Goal: Task Accomplishment & Management: Use online tool/utility

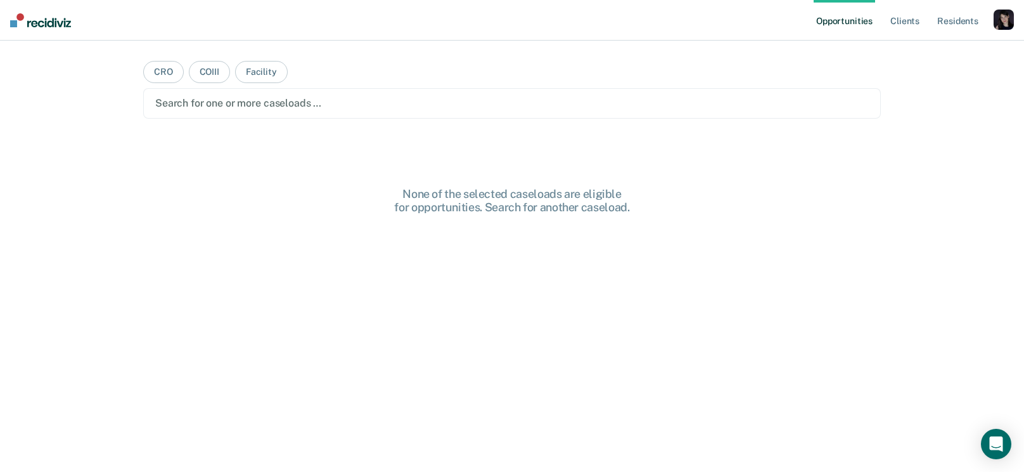
click at [1005, 23] on div "button" at bounding box center [1004, 20] width 20 height 20
click at [920, 48] on link "Profile" at bounding box center [953, 51] width 102 height 11
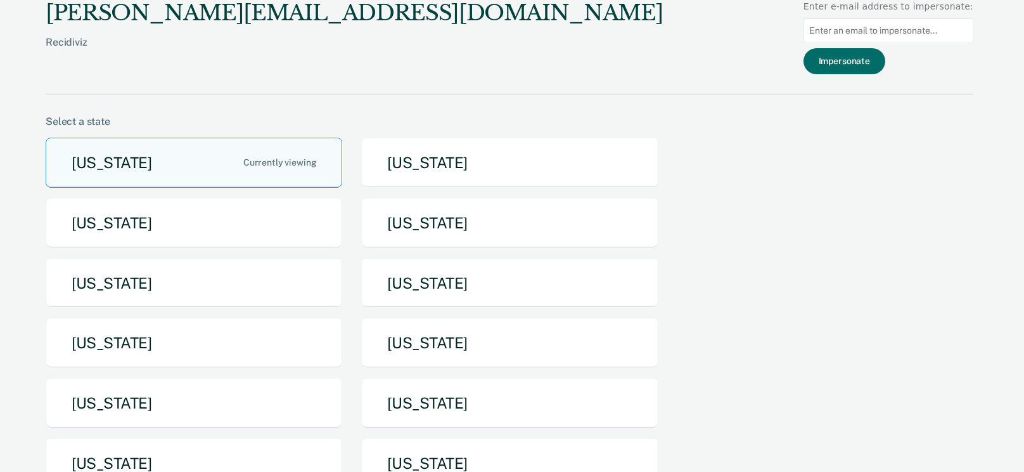
click at [887, 27] on input at bounding box center [889, 30] width 170 height 25
paste input "agentry@idoc.idaho.gov"
type input "agentry@idoc.idaho.gov"
click at [860, 61] on button "Impersonate" at bounding box center [845, 61] width 82 height 26
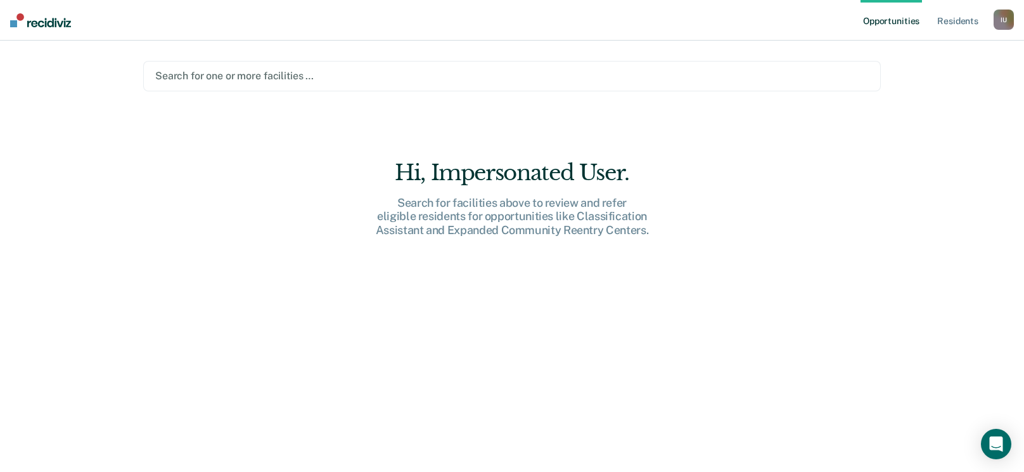
click at [333, 77] on div at bounding box center [512, 75] width 714 height 15
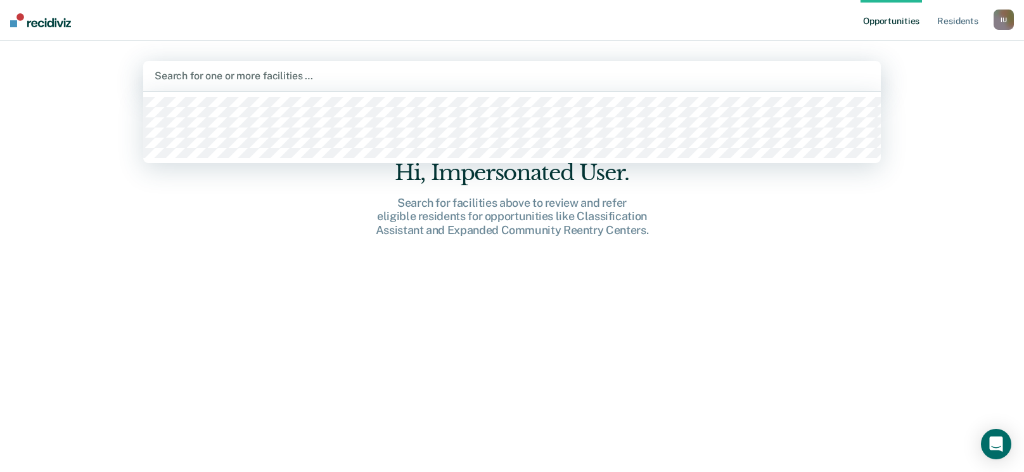
click at [315, 72] on div at bounding box center [512, 75] width 715 height 15
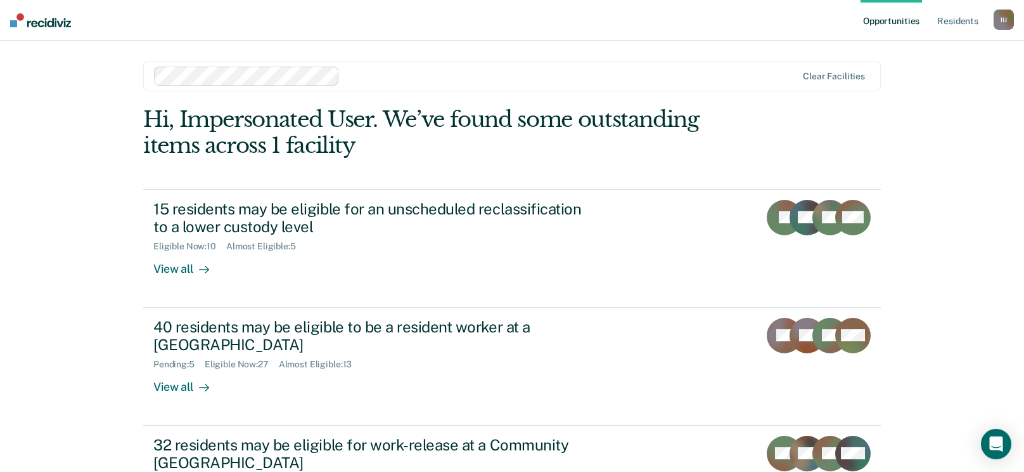
click at [1004, 21] on div "I U" at bounding box center [1004, 20] width 20 height 20
click at [926, 53] on link "Profile" at bounding box center [953, 51] width 102 height 11
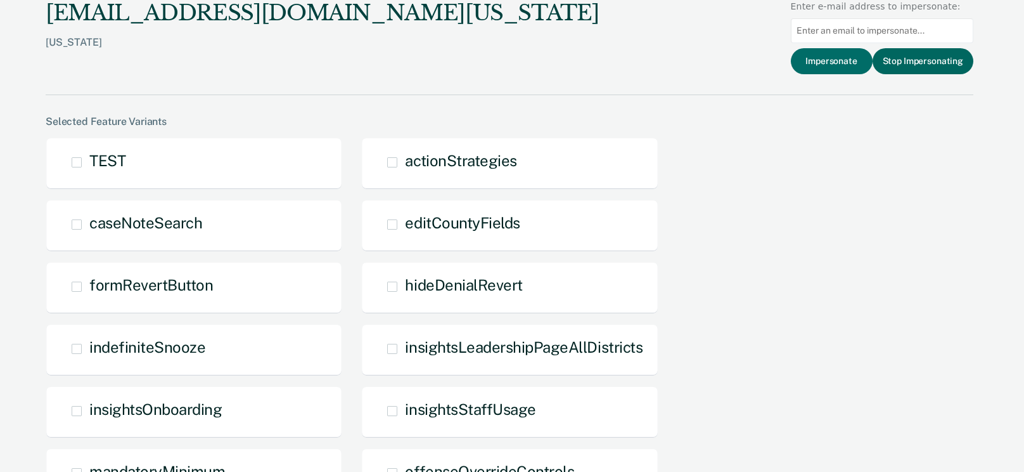
click at [905, 54] on button "Stop Impersonating" at bounding box center [923, 61] width 101 height 26
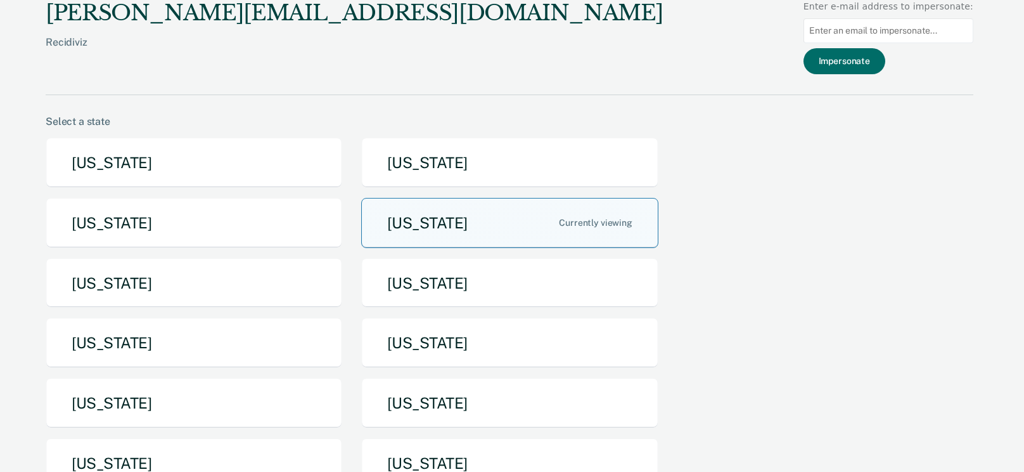
click at [437, 231] on button "[US_STATE]" at bounding box center [509, 223] width 297 height 50
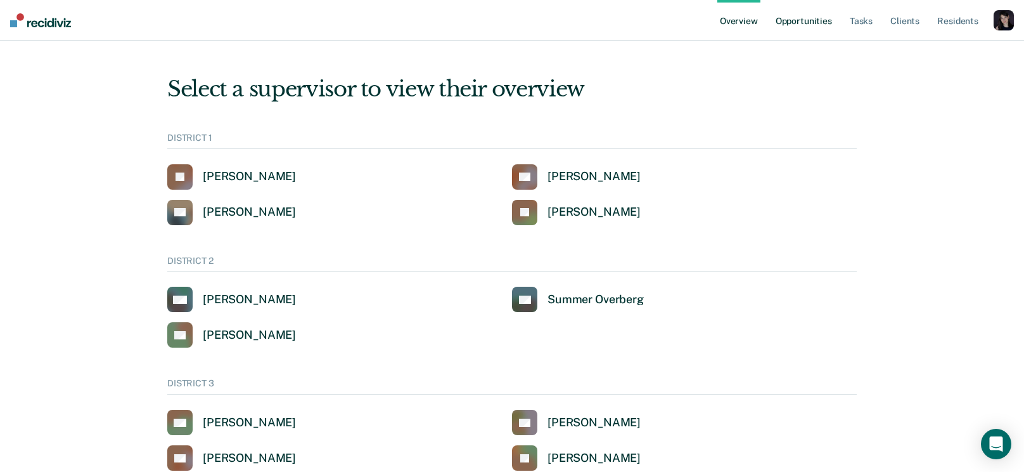
click at [819, 18] on link "Opportunities" at bounding box center [803, 20] width 61 height 41
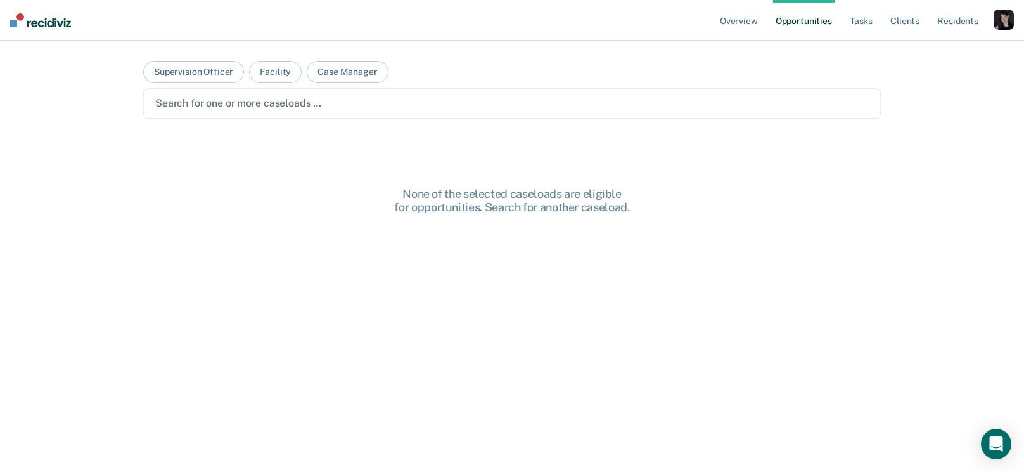
click at [252, 104] on div at bounding box center [512, 103] width 714 height 15
click at [324, 220] on div "None of the selected caseloads are eligible for opportunities. Search for anoth…" at bounding box center [512, 352] width 738 height 330
click at [380, 117] on div "Clear caseloads" at bounding box center [512, 103] width 738 height 30
click at [210, 73] on button "Supervision Officer" at bounding box center [193, 72] width 101 height 22
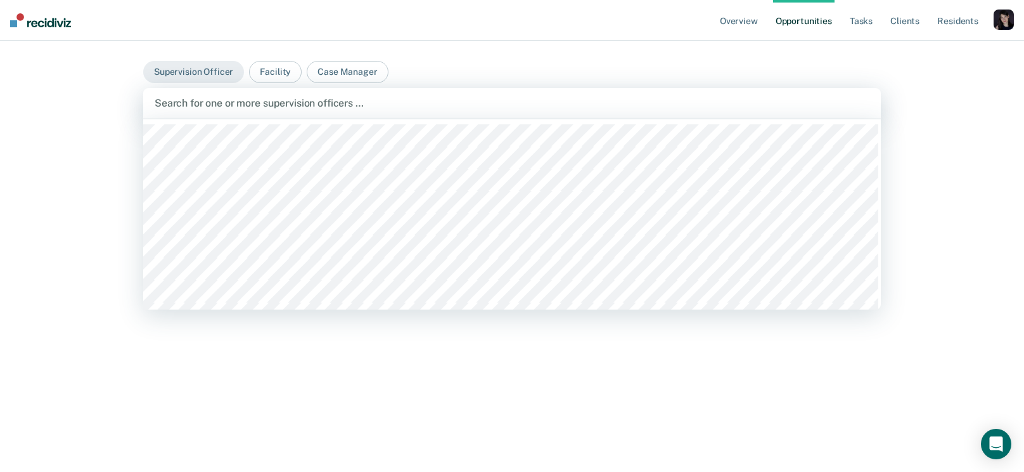
click at [309, 103] on div at bounding box center [512, 103] width 715 height 15
click at [278, 79] on button "Facility" at bounding box center [275, 72] width 53 height 22
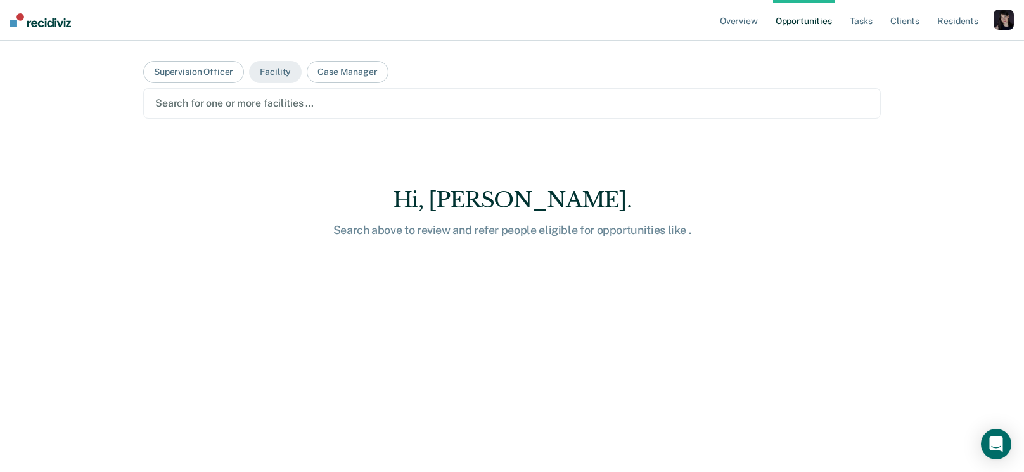
click at [276, 98] on div at bounding box center [512, 103] width 714 height 15
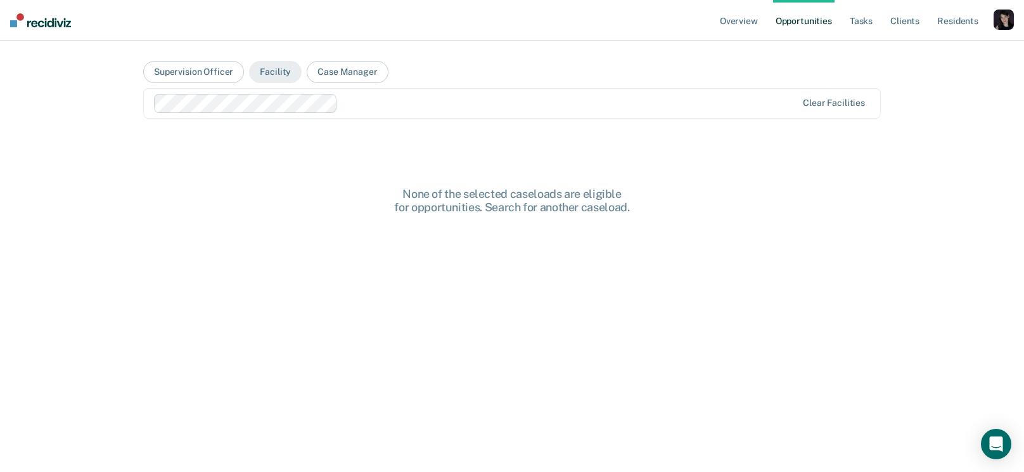
click at [442, 158] on main "Supervision Officer Facility Case Manager option Twin Falls Community Reentry C…" at bounding box center [512, 241] width 768 height 401
click at [405, 109] on div at bounding box center [570, 103] width 454 height 15
click at [360, 72] on button "Case Manager" at bounding box center [347, 72] width 81 height 22
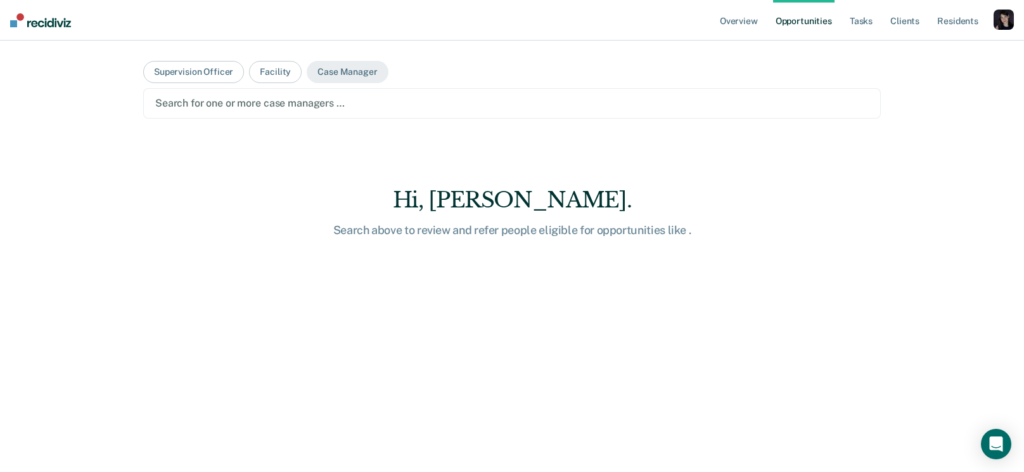
click at [339, 109] on div at bounding box center [512, 103] width 714 height 15
click at [273, 72] on button "Facility" at bounding box center [275, 72] width 53 height 22
click at [278, 105] on div at bounding box center [512, 103] width 714 height 15
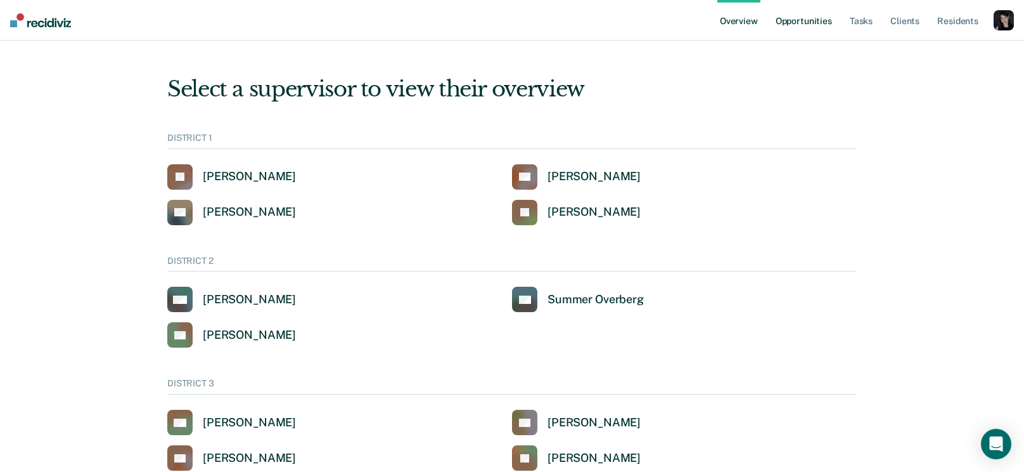
click at [806, 21] on link "Opportunities" at bounding box center [803, 20] width 61 height 41
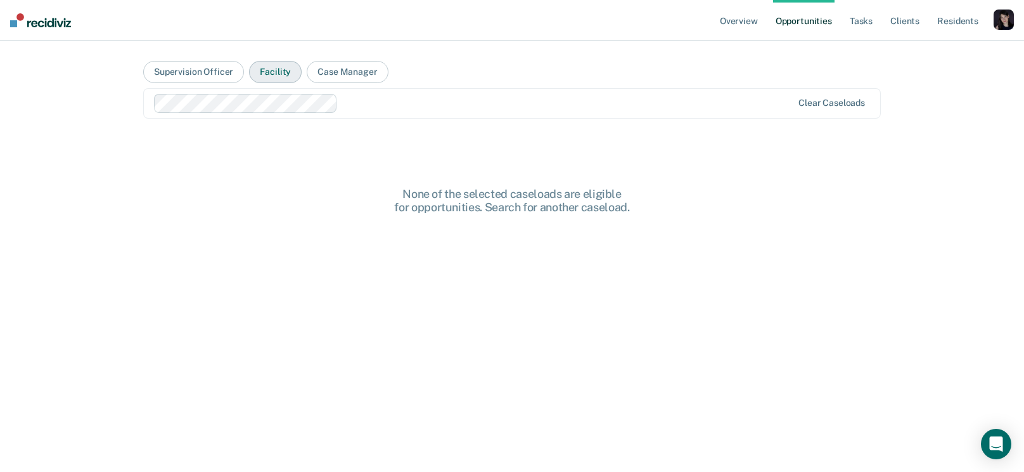
click at [281, 67] on button "Facility" at bounding box center [275, 72] width 53 height 22
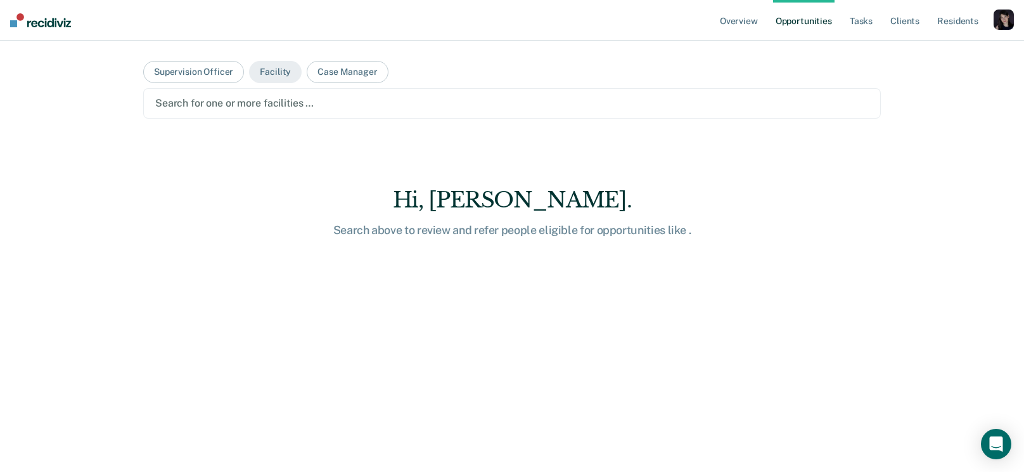
click at [276, 98] on div at bounding box center [512, 103] width 714 height 15
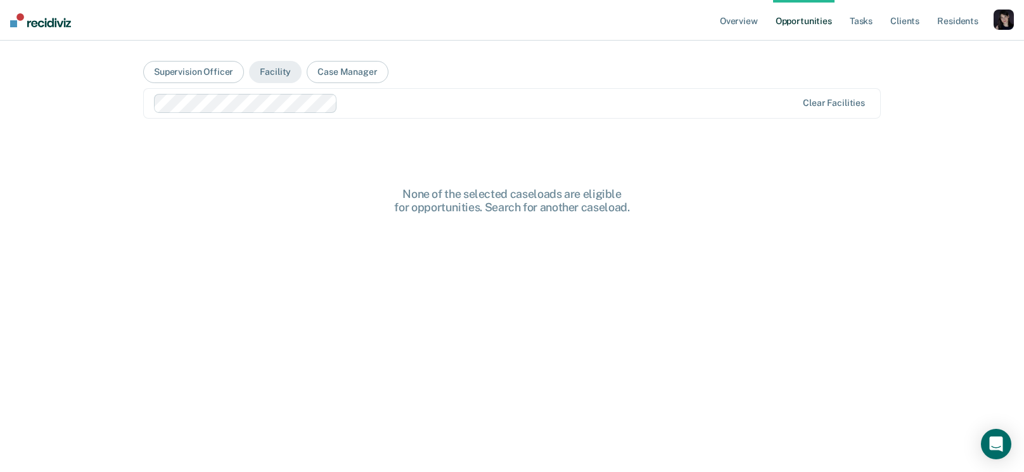
click at [320, 196] on div "None of the selected caseloads are eligible for opportunities. Search for anoth…" at bounding box center [512, 200] width 406 height 27
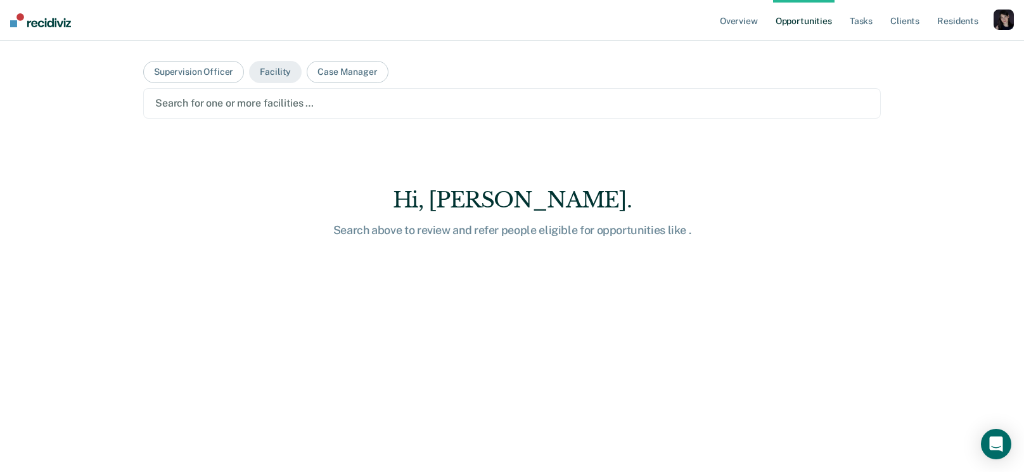
click at [295, 107] on div at bounding box center [512, 103] width 714 height 15
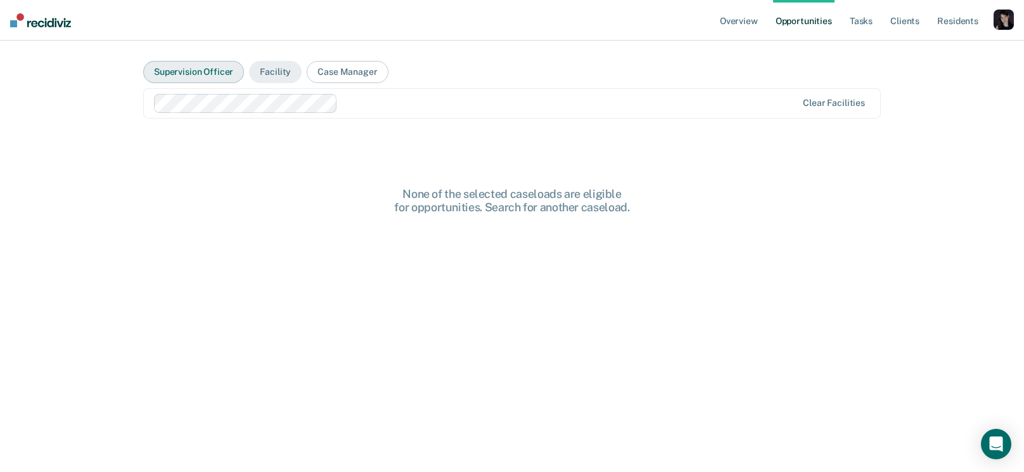
click at [210, 74] on button "Supervision Officer" at bounding box center [193, 72] width 101 height 22
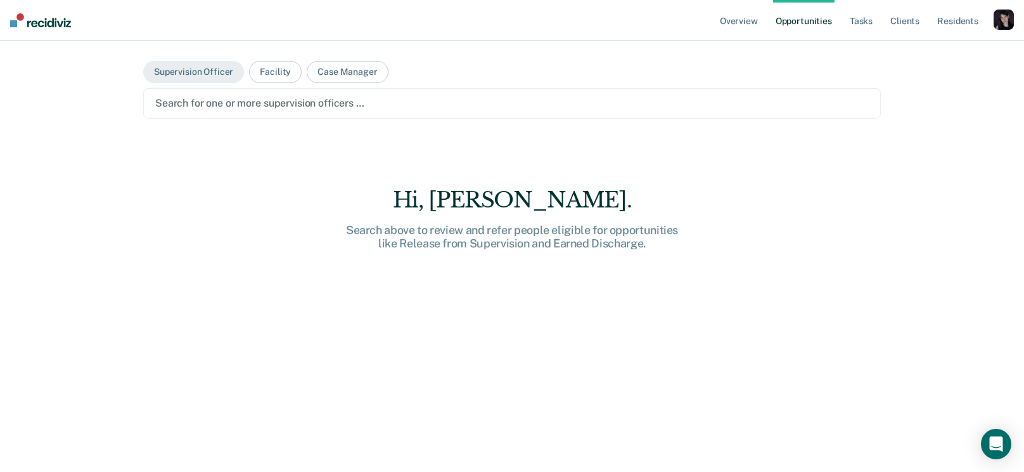
click at [210, 106] on div at bounding box center [512, 103] width 714 height 15
click at [265, 65] on button "Facility" at bounding box center [275, 72] width 53 height 22
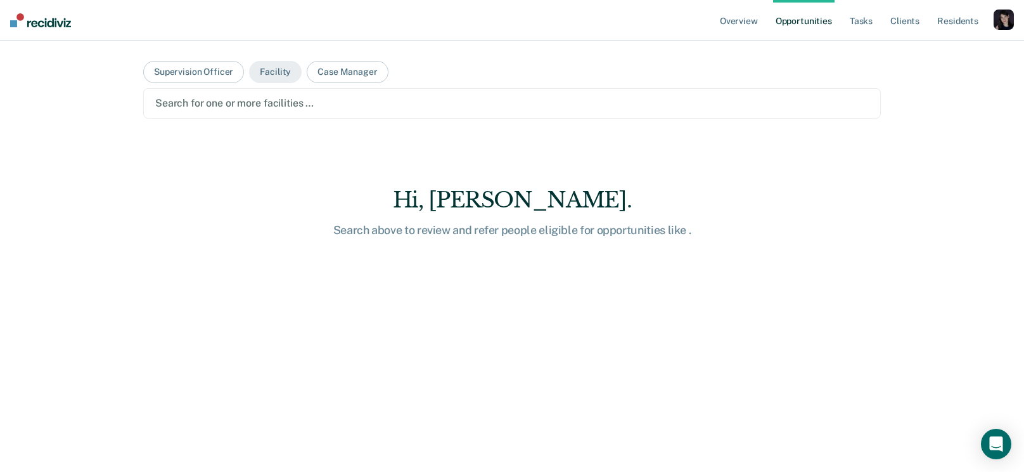
click at [245, 106] on div at bounding box center [512, 103] width 714 height 15
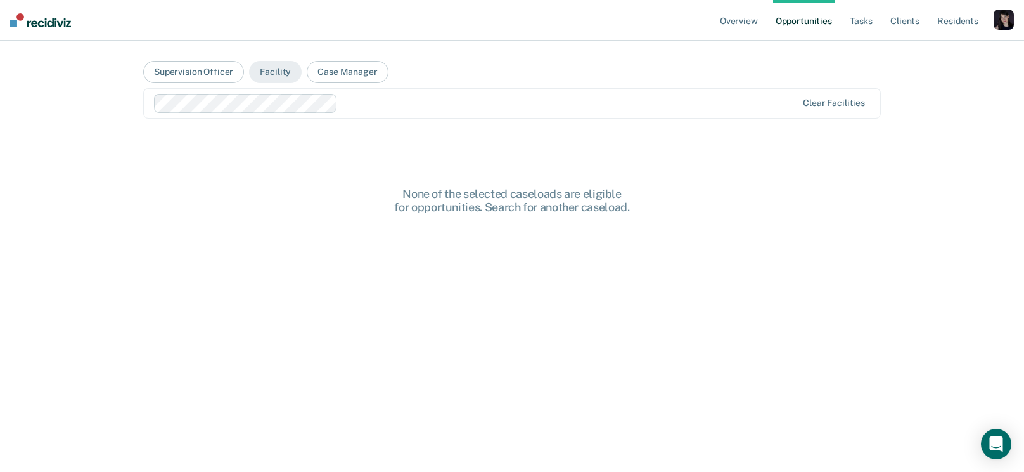
click at [998, 25] on div "button" at bounding box center [1004, 20] width 20 height 20
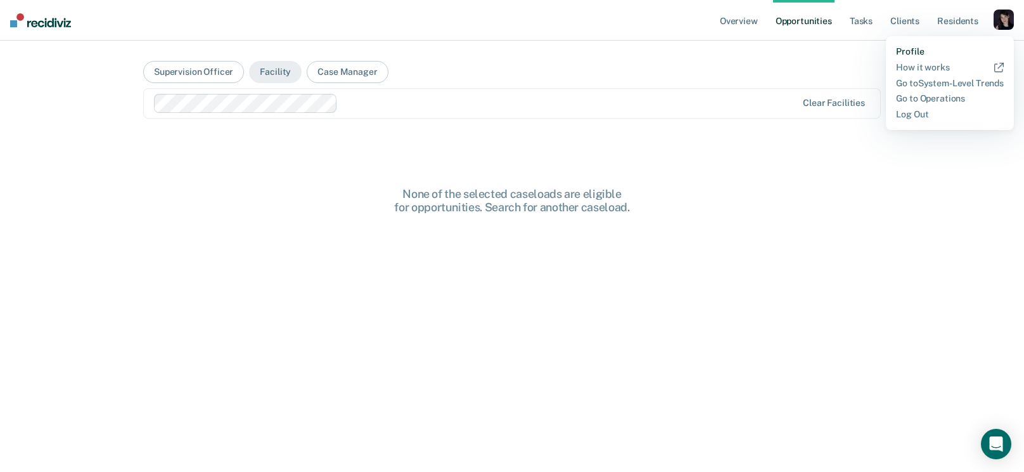
click at [910, 51] on link "Profile" at bounding box center [950, 51] width 108 height 11
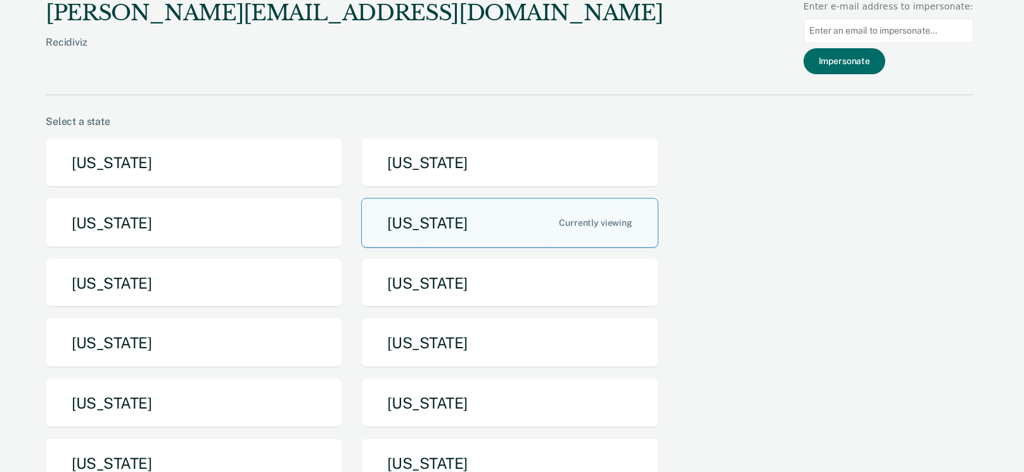
click at [848, 27] on input at bounding box center [889, 30] width 170 height 25
paste input "[EMAIL_ADDRESS][DOMAIN_NAME][US_STATE]"
type input "[EMAIL_ADDRESS][DOMAIN_NAME][US_STATE]"
click at [881, 56] on button "Impersonate" at bounding box center [845, 61] width 82 height 26
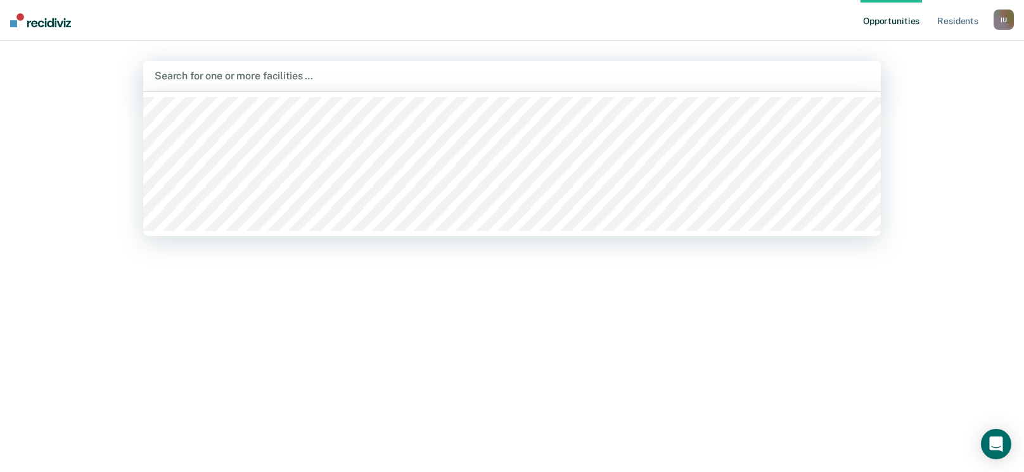
click at [265, 80] on div at bounding box center [512, 75] width 715 height 15
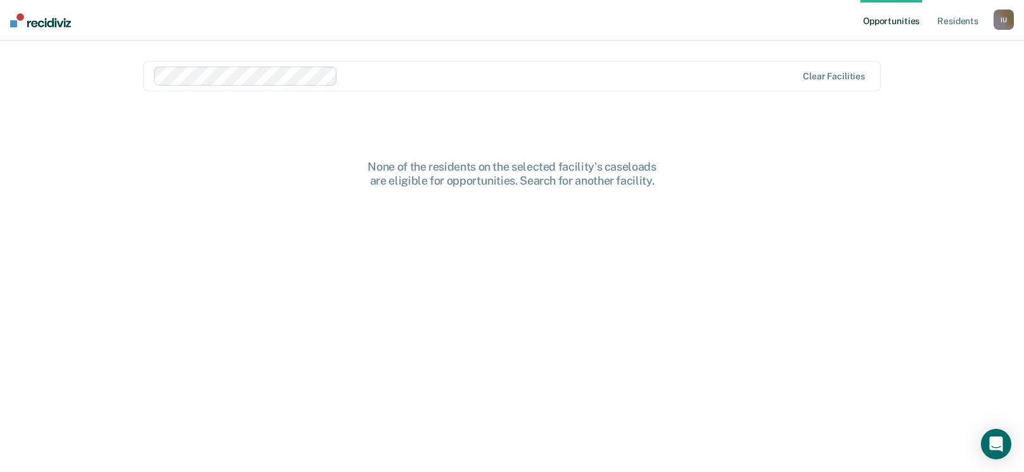
click at [455, 119] on main "option Twin Falls Community Reentry Center, selected. Clear facilities None of …" at bounding box center [512, 241] width 768 height 401
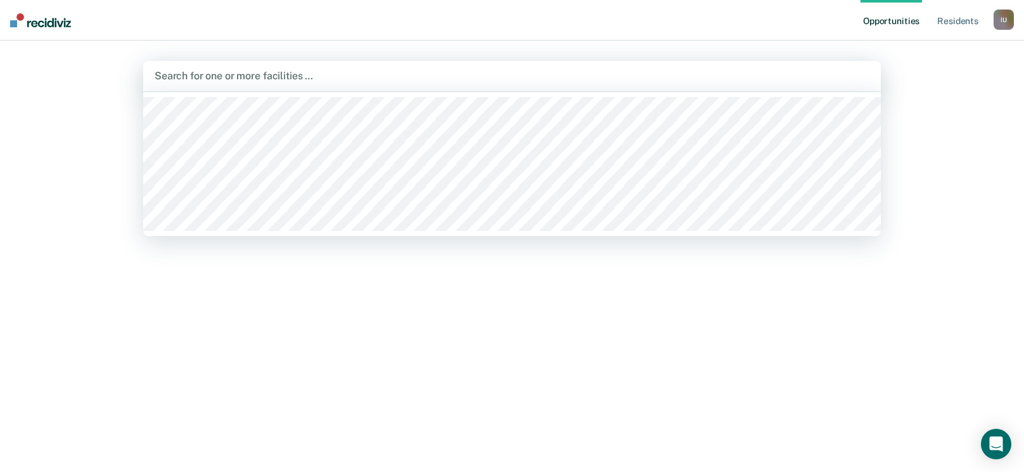
click at [322, 80] on div at bounding box center [512, 75] width 715 height 15
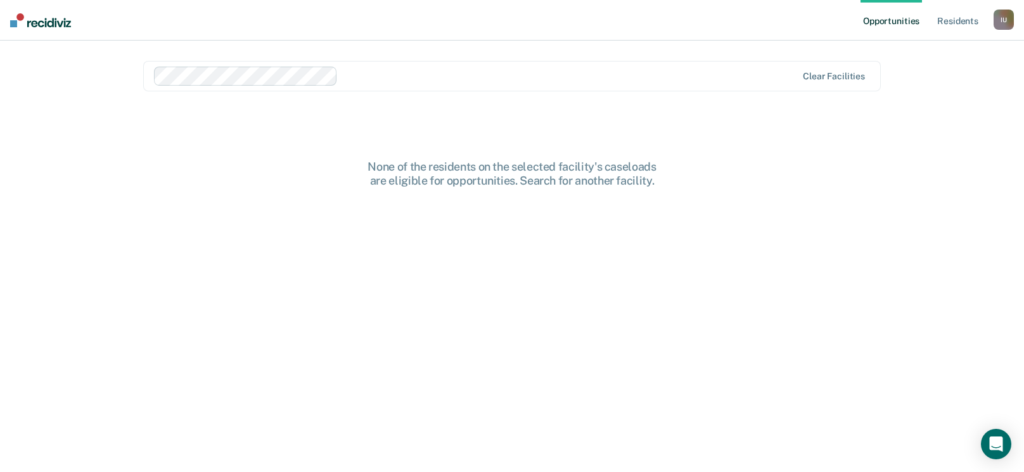
click at [1007, 22] on div "I U" at bounding box center [1004, 20] width 20 height 20
click at [928, 52] on link "Profile" at bounding box center [953, 51] width 102 height 11
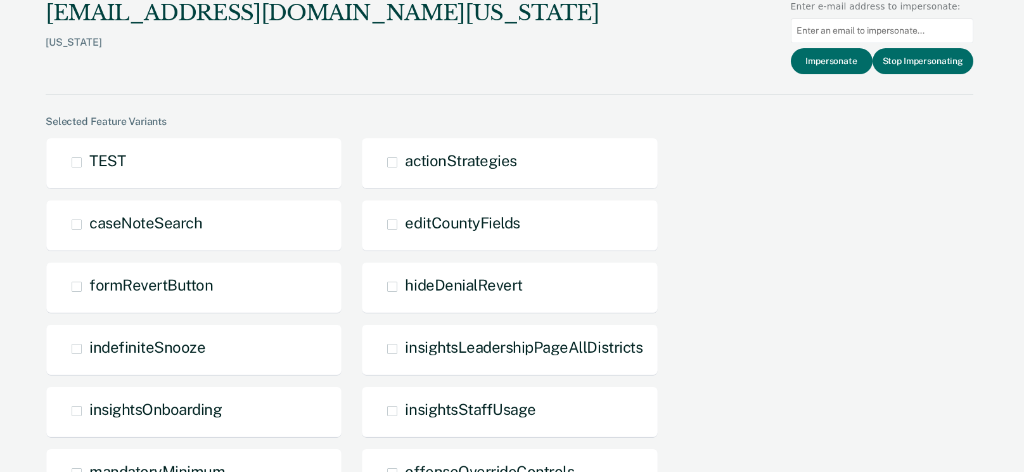
click at [840, 32] on input at bounding box center [882, 30] width 183 height 25
paste input "[EMAIL_ADDRESS][DOMAIN_NAME][US_STATE]"
type input "[EMAIL_ADDRESS][DOMAIN_NAME][US_STATE]"
click at [847, 64] on button "Impersonate" at bounding box center [832, 61] width 82 height 26
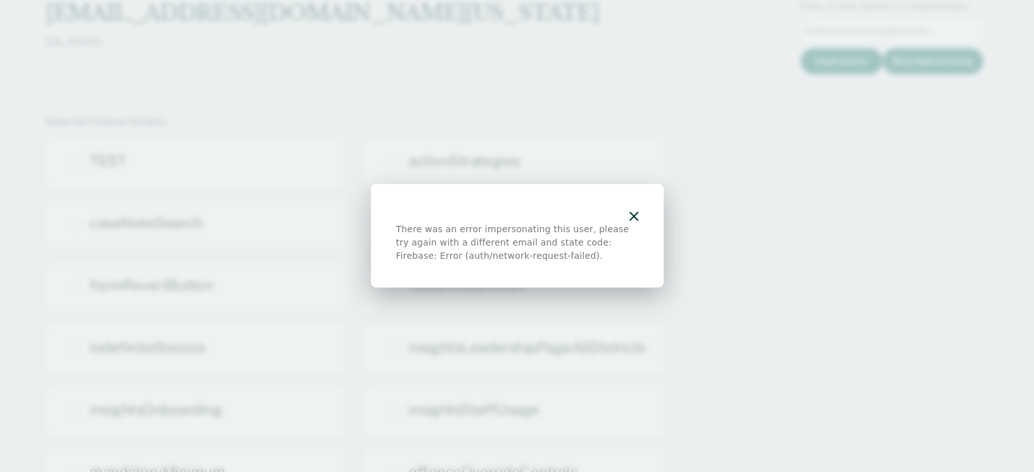
click at [635, 216] on icon "button" at bounding box center [633, 216] width 9 height 9
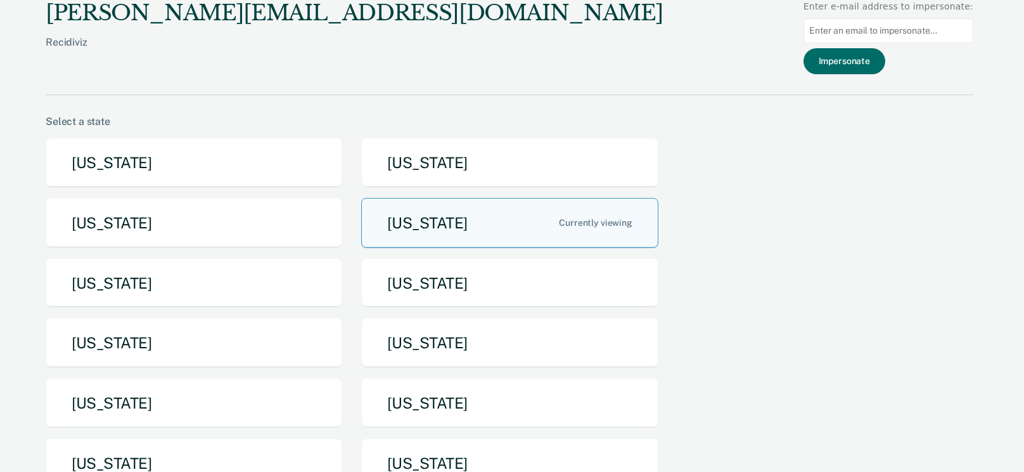
click at [835, 27] on input at bounding box center [889, 30] width 170 height 25
paste input "[EMAIL_ADDRESS][DOMAIN_NAME][US_STATE]"
type input "[EMAIL_ADDRESS][DOMAIN_NAME][US_STATE]"
click at [849, 68] on button "Impersonate" at bounding box center [845, 61] width 82 height 26
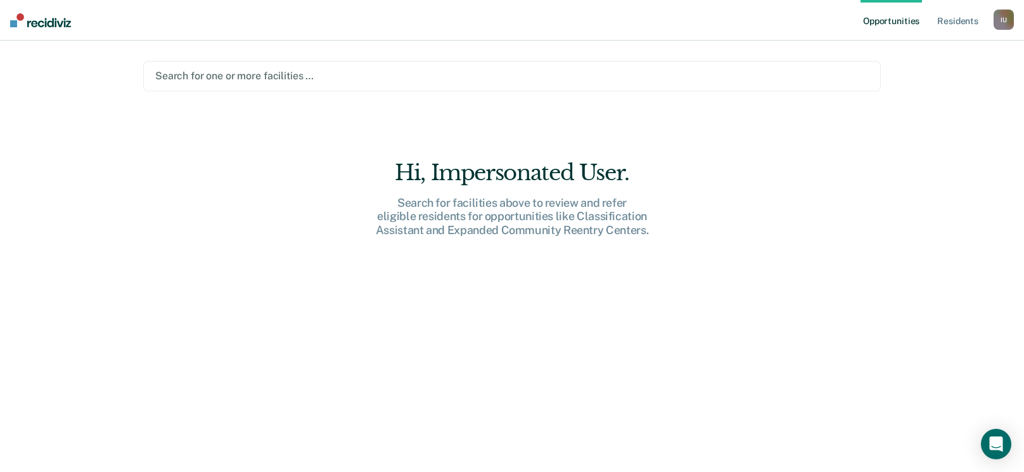
click at [328, 83] on div at bounding box center [512, 75] width 714 height 15
